Goal: Information Seeking & Learning: Learn about a topic

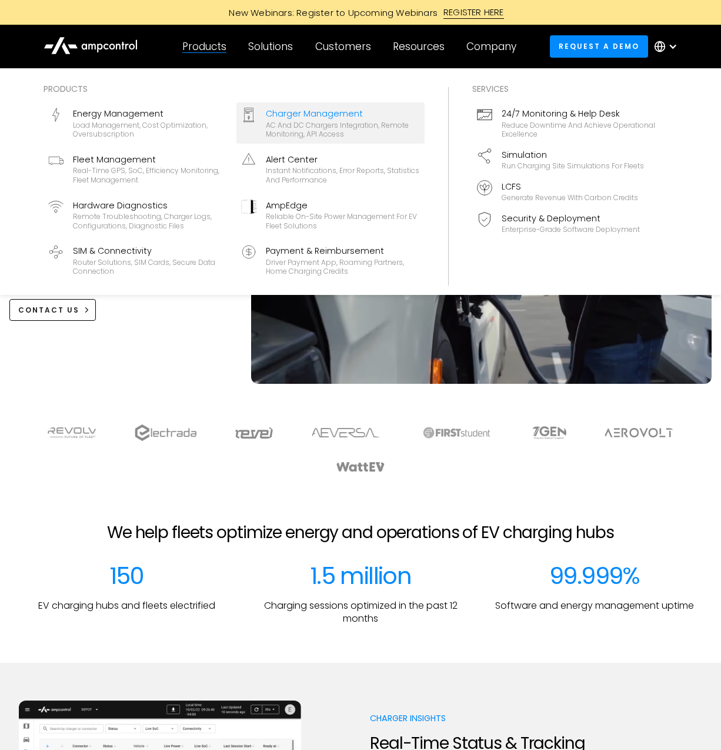
click at [346, 118] on div "Charger Management" at bounding box center [343, 113] width 154 height 13
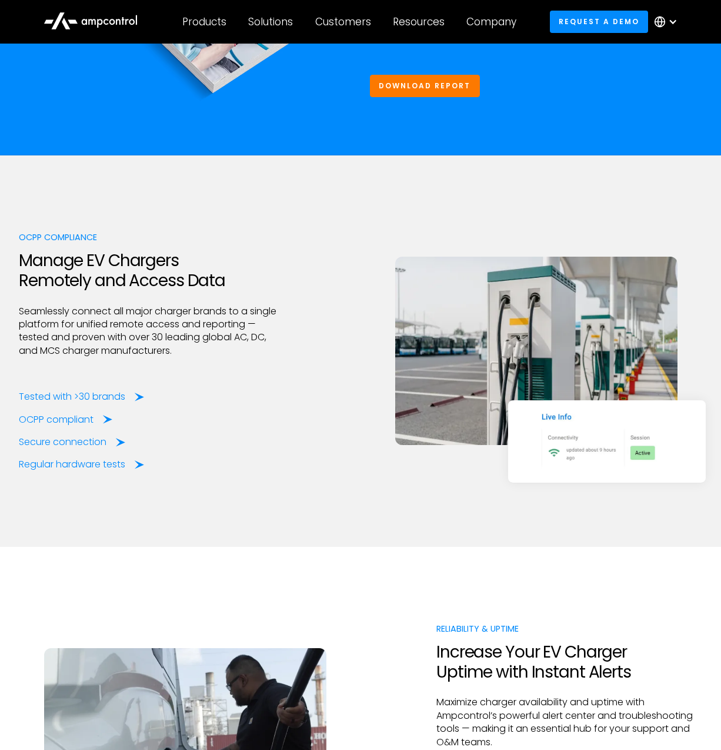
scroll to position [2020, 0]
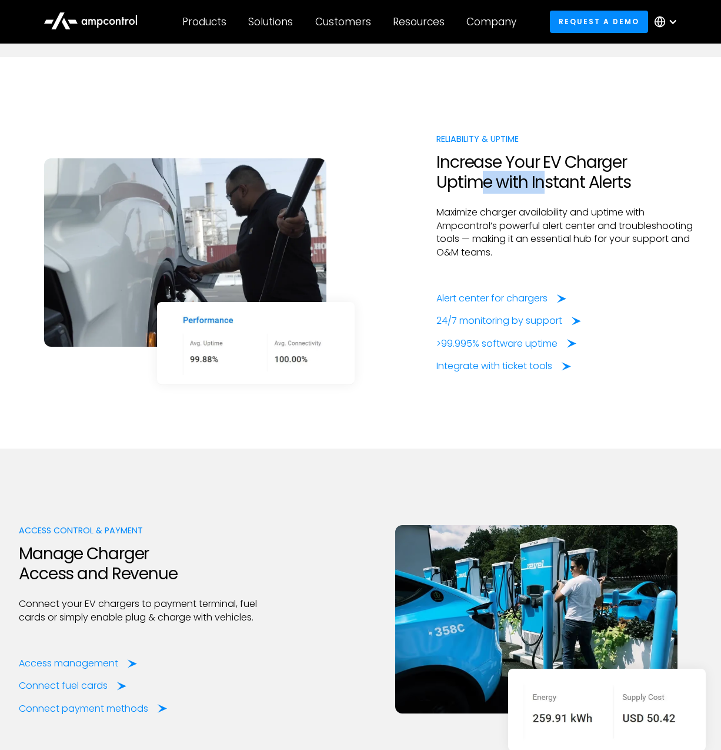
drag, startPoint x: 487, startPoint y: 179, endPoint x: 544, endPoint y: 187, distance: 57.7
click at [544, 187] on h2 "Increase Your EV Charger Uptime with Instant Alerts" at bounding box center [570, 171] width 266 height 39
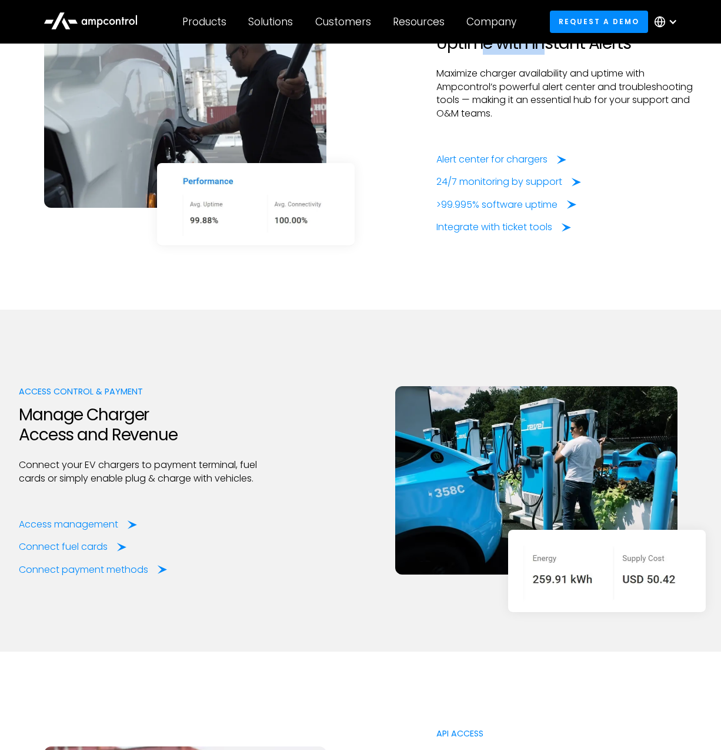
scroll to position [2203, 0]
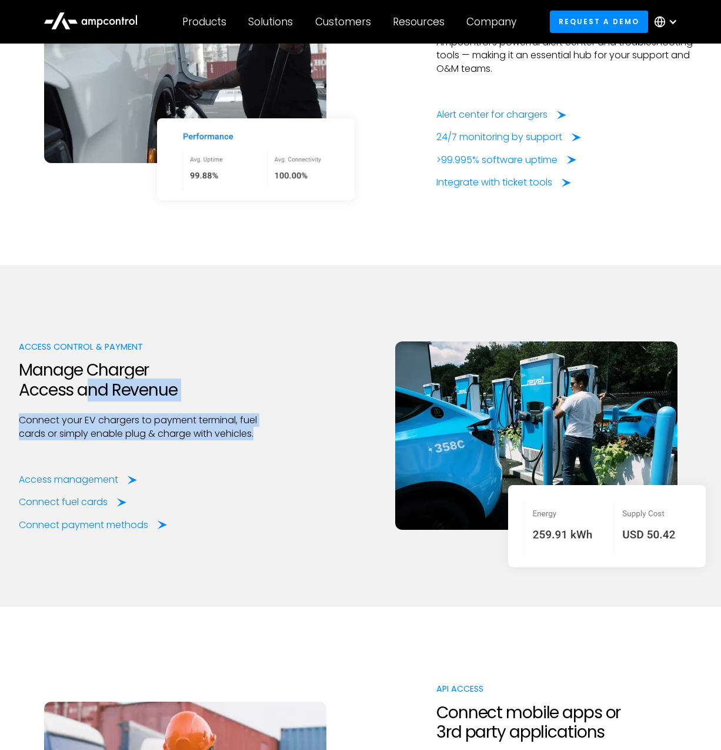
drag, startPoint x: 149, startPoint y: 403, endPoint x: 222, endPoint y: 455, distance: 89.8
click at [222, 455] on div "Access Control & Payment Manage Charger Access and Revenue Connect your EV char…" at bounding box center [152, 436] width 266 height 192
click at [129, 475] on div "Access management" at bounding box center [80, 479] width 118 height 13
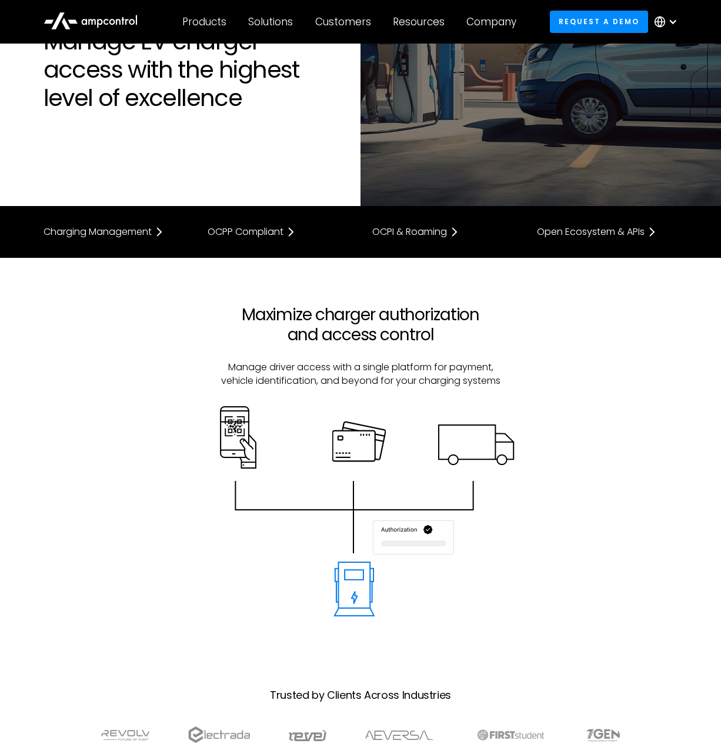
scroll to position [122, 0]
